Goal: Task Accomplishment & Management: Use online tool/utility

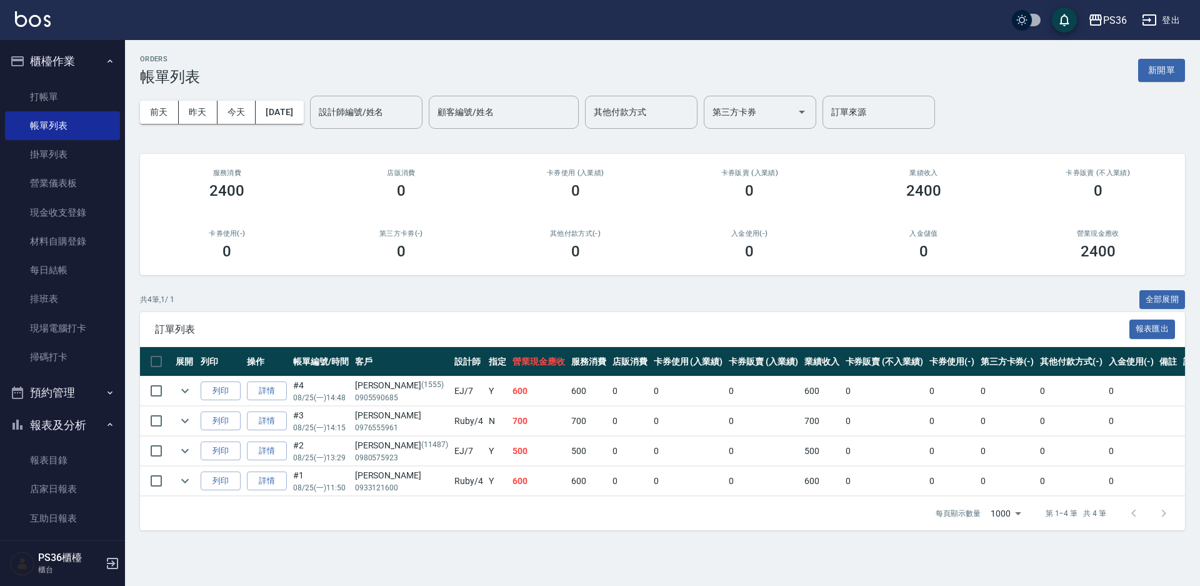
click at [33, 73] on button "櫃檯作業" at bounding box center [62, 61] width 115 height 33
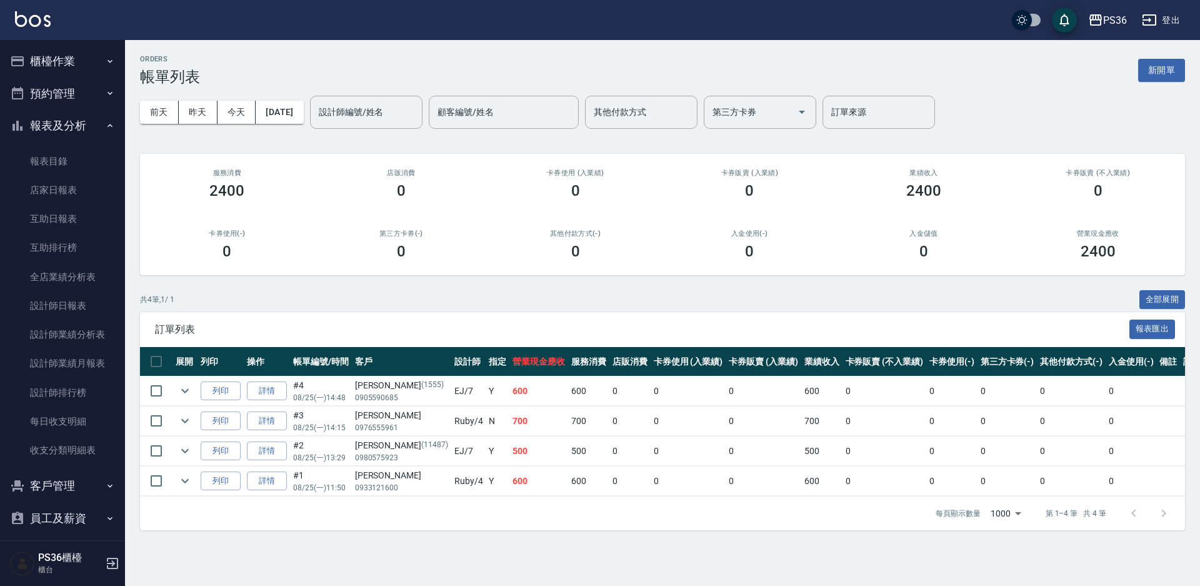
click at [39, 56] on button "櫃檯作業" at bounding box center [62, 61] width 115 height 33
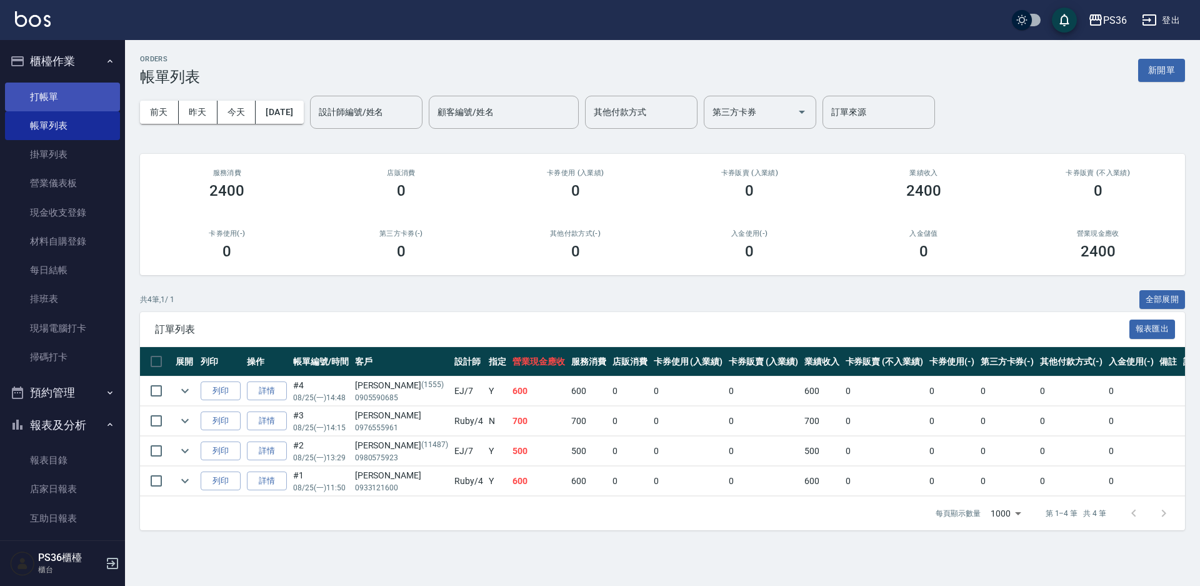
click at [82, 110] on link "打帳單" at bounding box center [62, 97] width 115 height 29
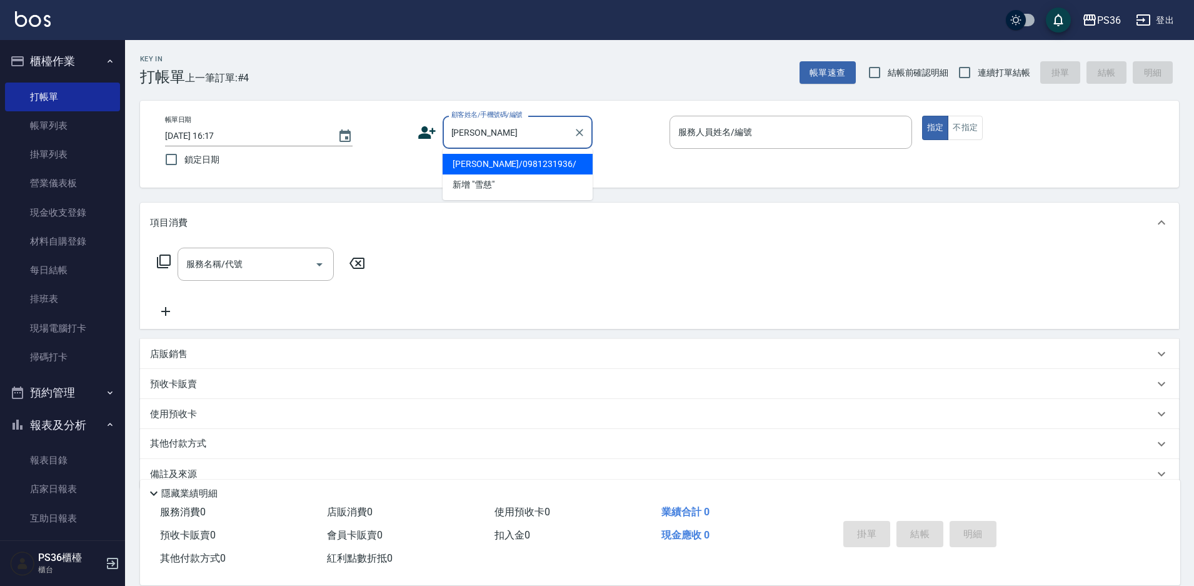
click at [539, 163] on li "[PERSON_NAME]/0981231936/" at bounding box center [518, 164] width 150 height 21
type input "[PERSON_NAME]/0981231936/"
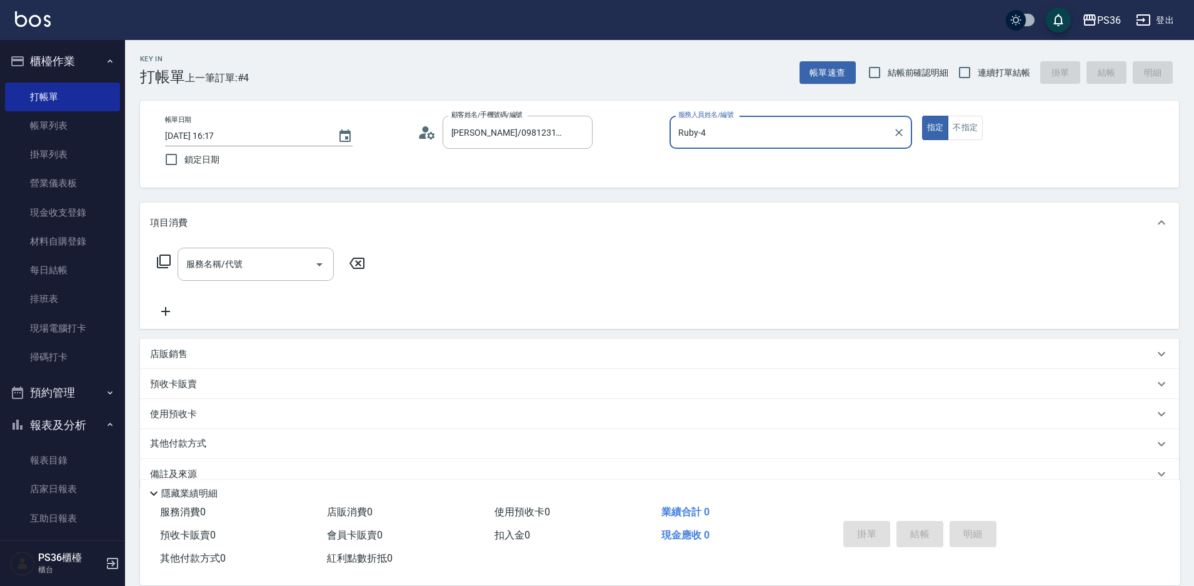
type input "Ruby-4"
click at [281, 269] on input "服務名稱/代號" at bounding box center [246, 264] width 126 height 22
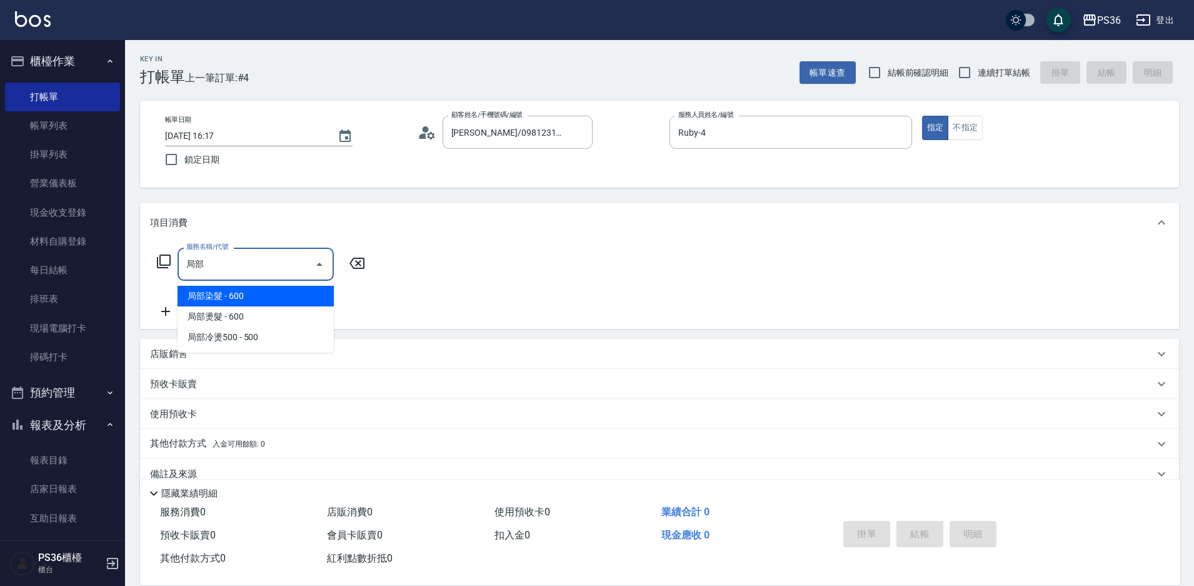
click at [261, 291] on span "局部染髮 - 600" at bounding box center [256, 296] width 156 height 21
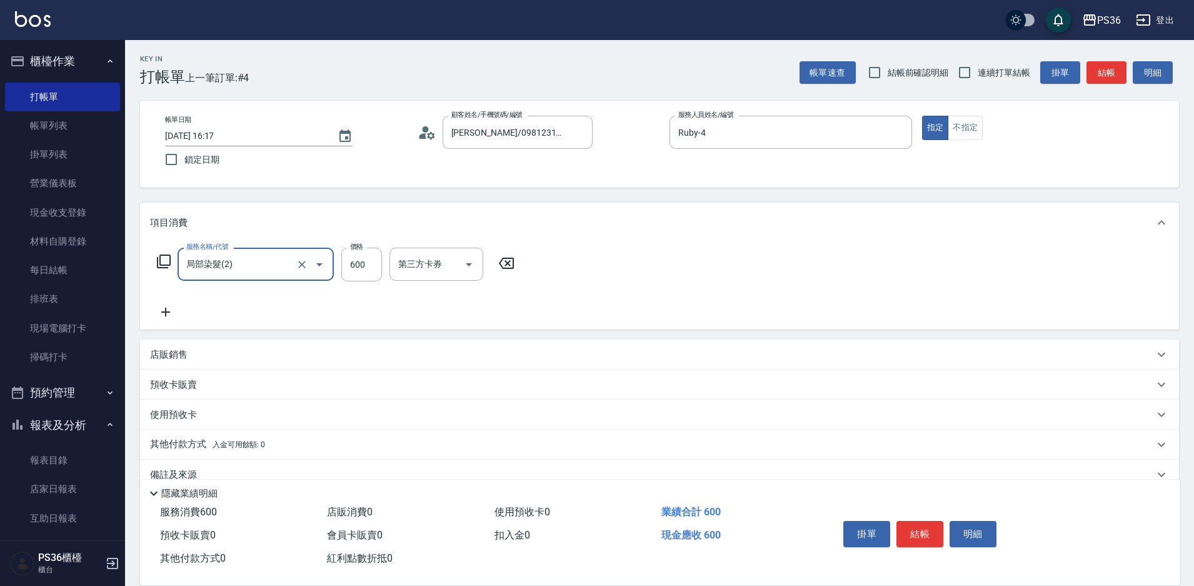
type input "局部染髮(2)"
click at [168, 321] on div "服務名稱/代號 局部染髮(2) 服務名稱/代號 價格 600 價格 第三方卡券 第三方卡券" at bounding box center [659, 286] width 1039 height 87
click at [167, 314] on icon at bounding box center [165, 311] width 31 height 15
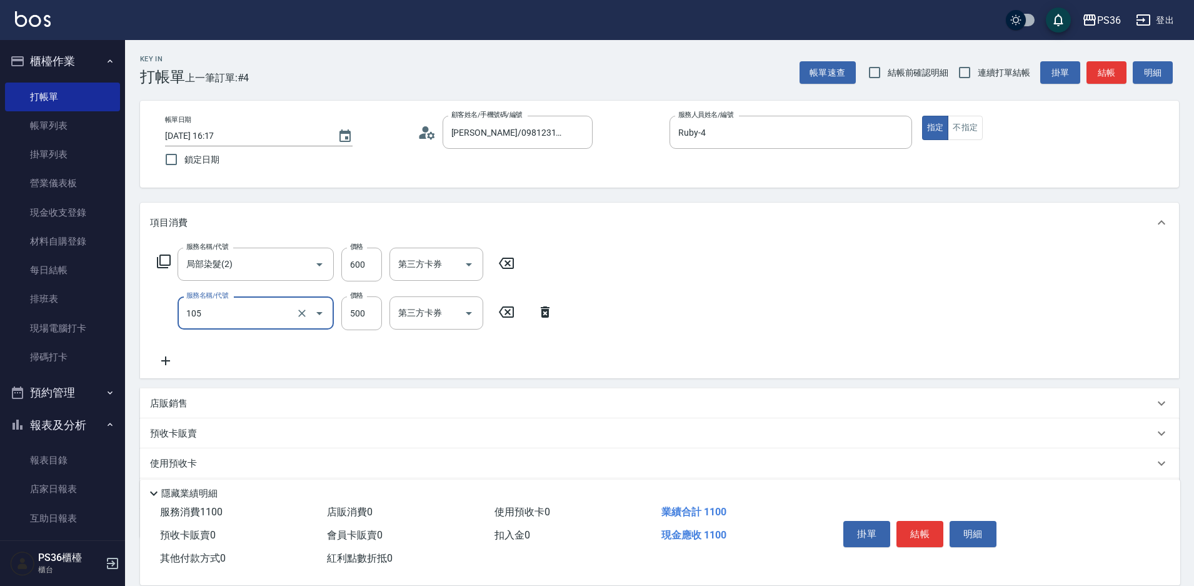
type input "A級單剪(105)"
type input "400"
click at [916, 538] on button "結帳" at bounding box center [919, 534] width 47 height 26
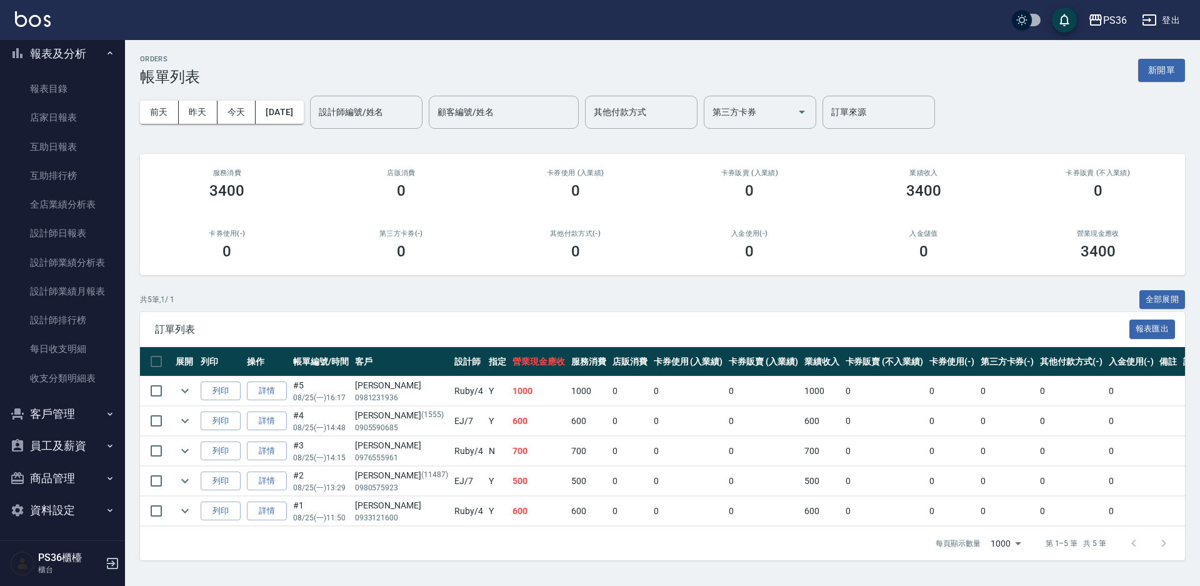
scroll to position [373, 0]
click at [76, 234] on link "設計師日報表" at bounding box center [62, 232] width 115 height 29
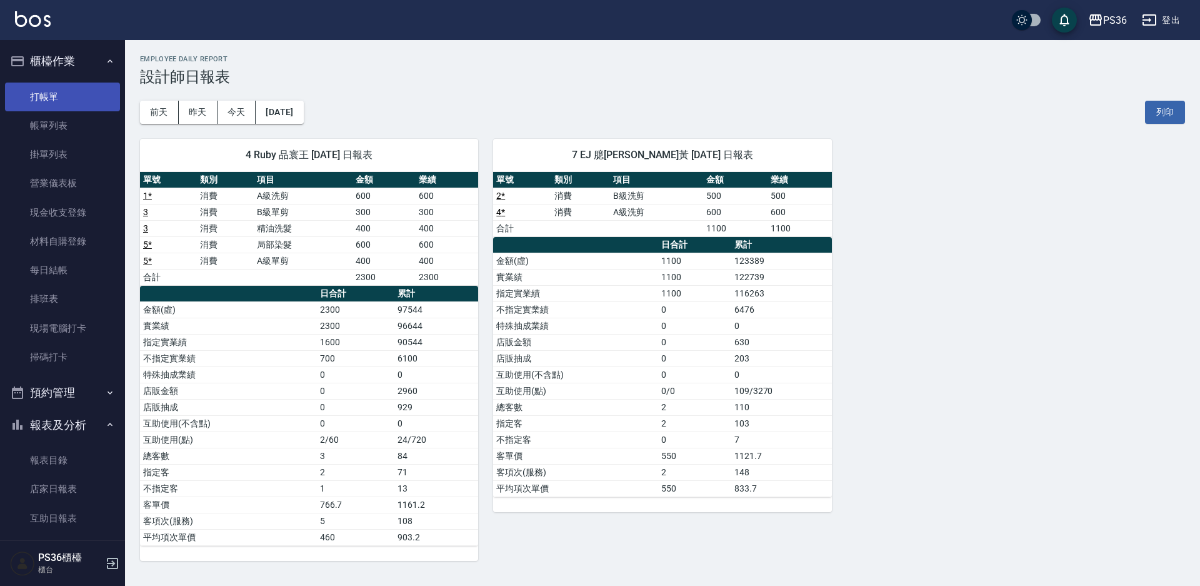
click at [57, 91] on link "打帳單" at bounding box center [62, 97] width 115 height 29
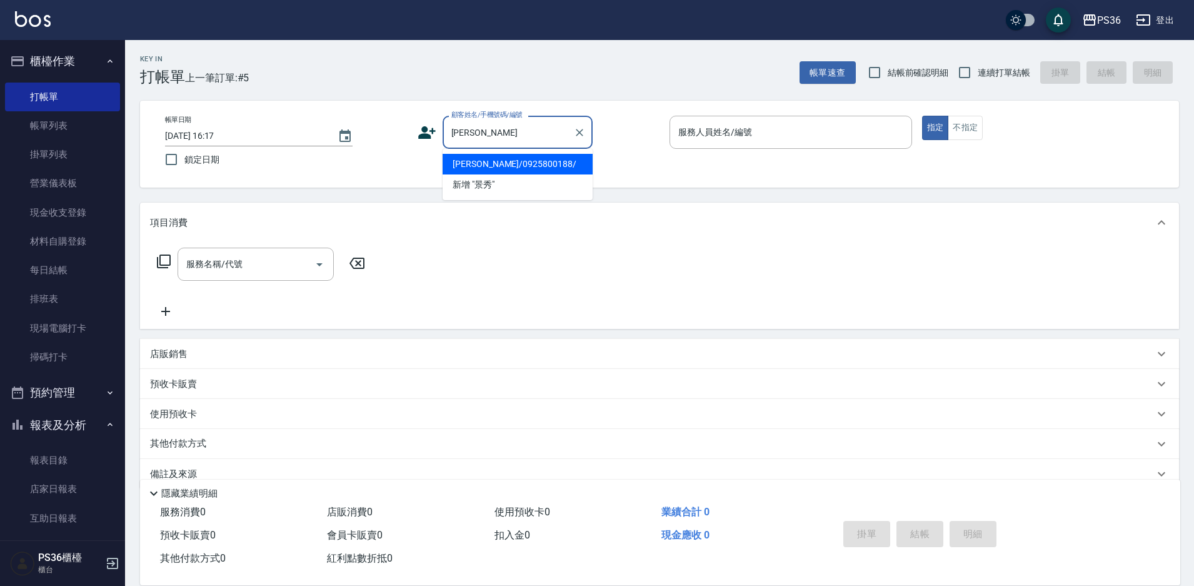
drag, startPoint x: 495, startPoint y: 169, endPoint x: 486, endPoint y: 174, distance: 10.1
click at [495, 169] on li "[PERSON_NAME]/0925800188/" at bounding box center [518, 164] width 150 height 21
type input "[PERSON_NAME]/0925800188/"
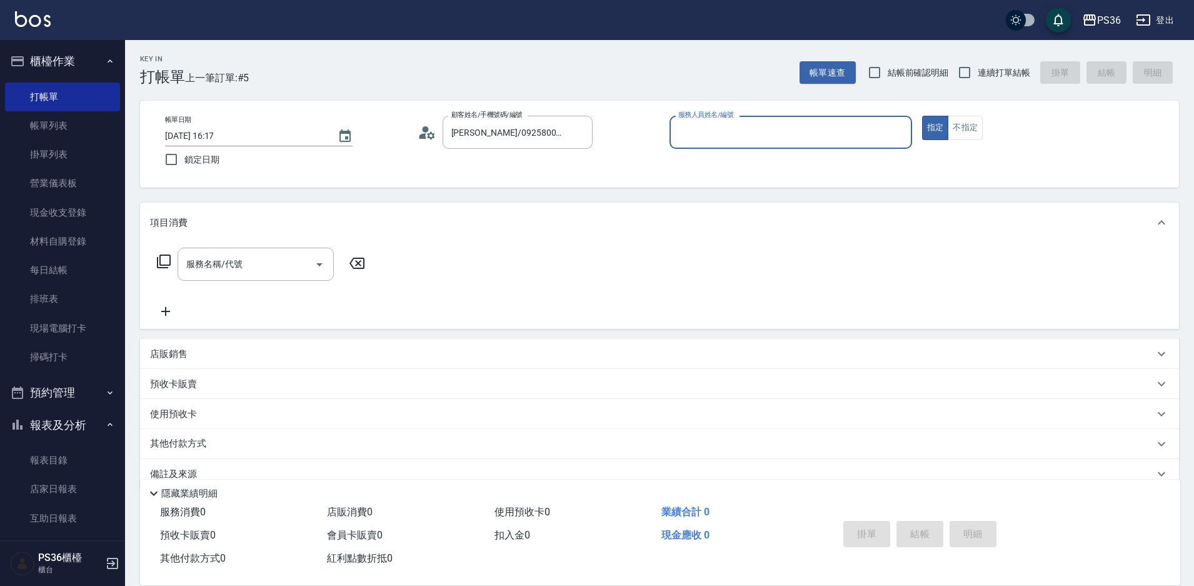
type input "EJ-7"
click at [428, 138] on icon at bounding box center [427, 132] width 19 height 19
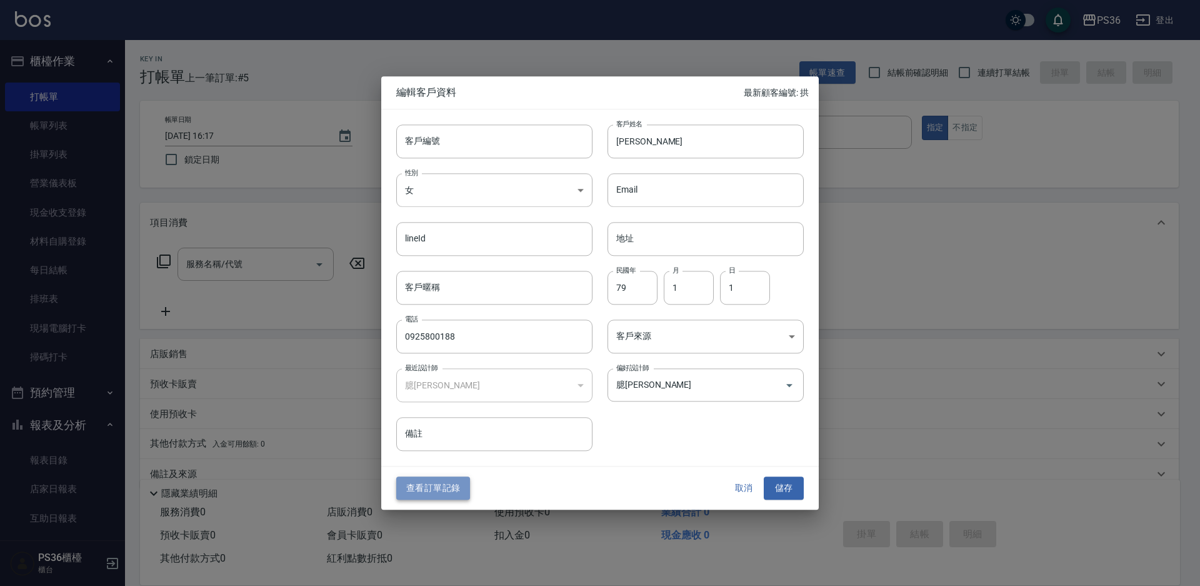
click at [431, 494] on button "查看訂單記錄" at bounding box center [433, 488] width 74 height 23
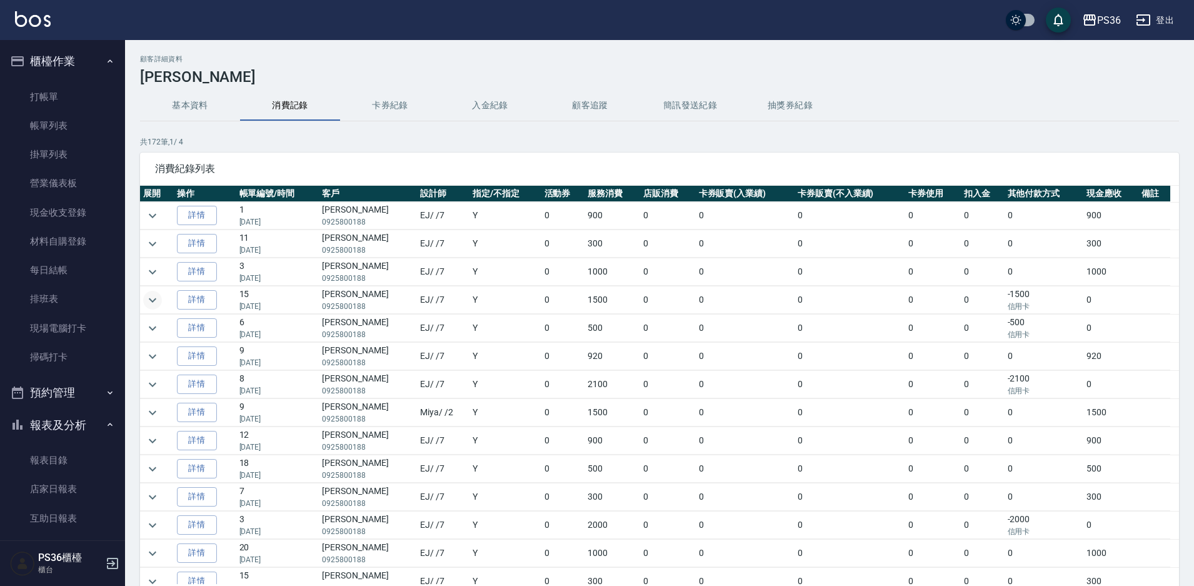
click at [156, 298] on icon "expand row" at bounding box center [152, 300] width 15 height 15
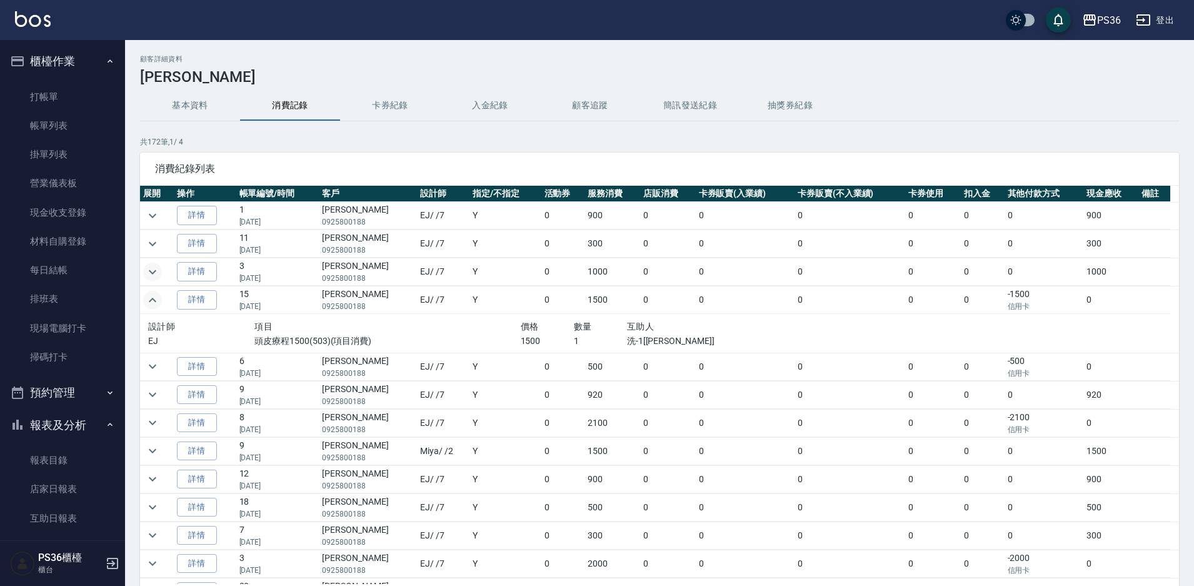
click at [154, 268] on icon "expand row" at bounding box center [152, 271] width 15 height 15
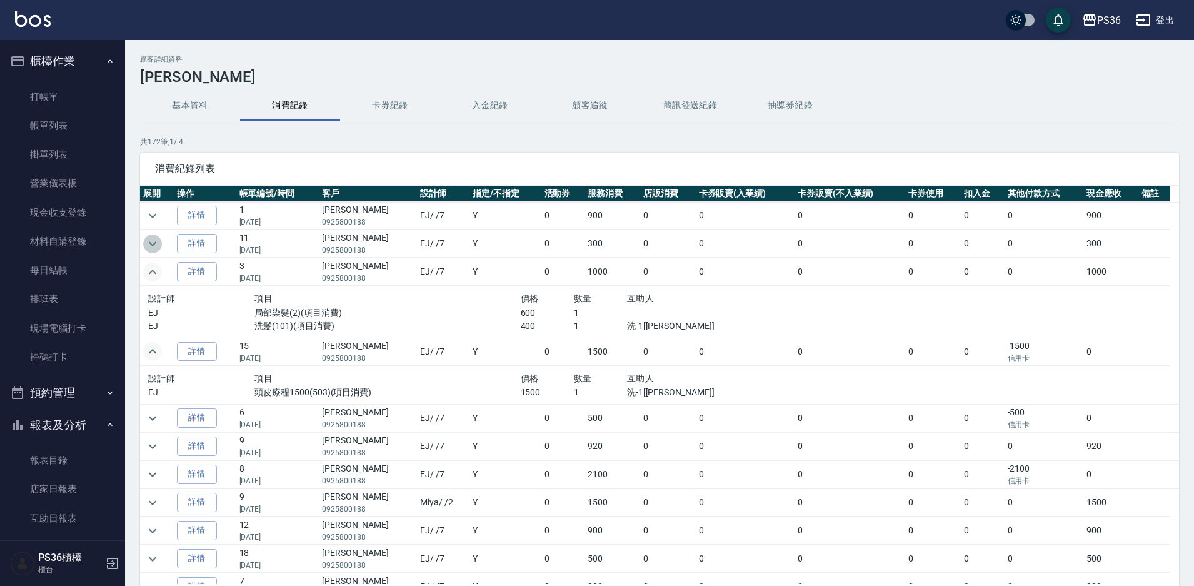
click at [148, 246] on icon "expand row" at bounding box center [152, 243] width 15 height 15
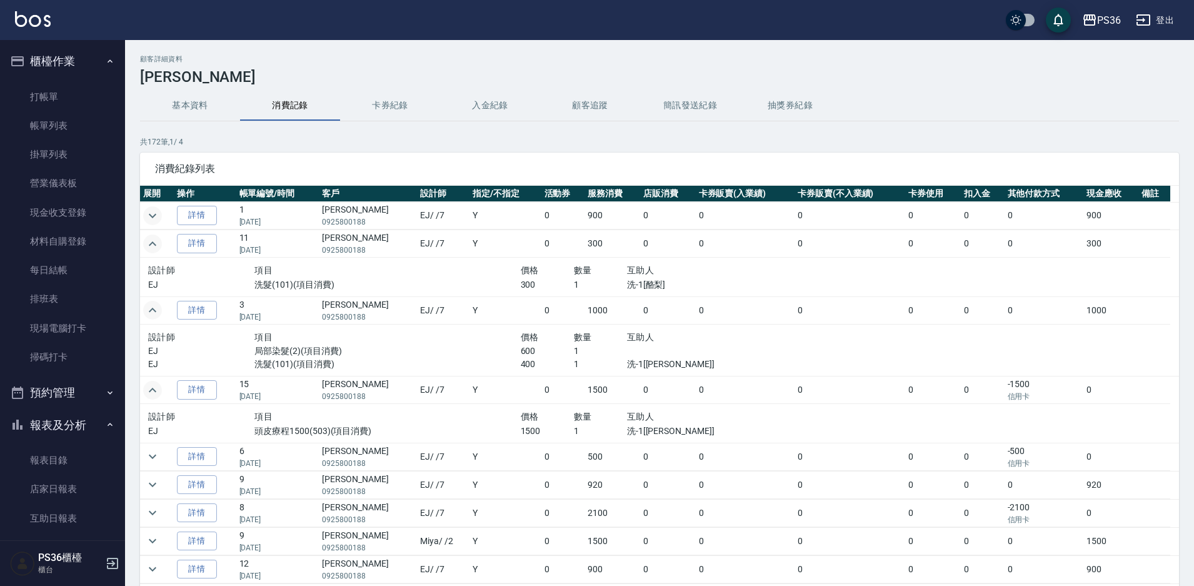
click at [146, 218] on icon "expand row" at bounding box center [152, 215] width 15 height 15
